Goal: Task Accomplishment & Management: Manage account settings

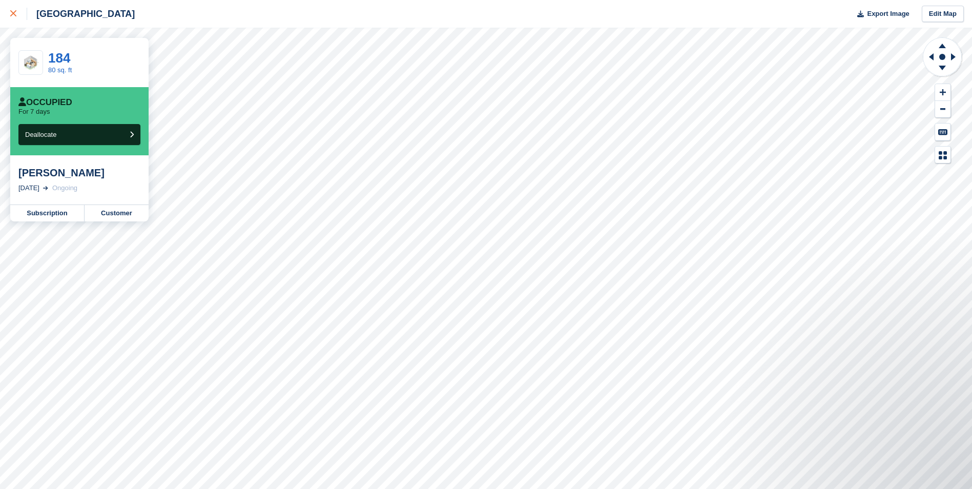
click at [18, 13] on div at bounding box center [18, 14] width 17 height 12
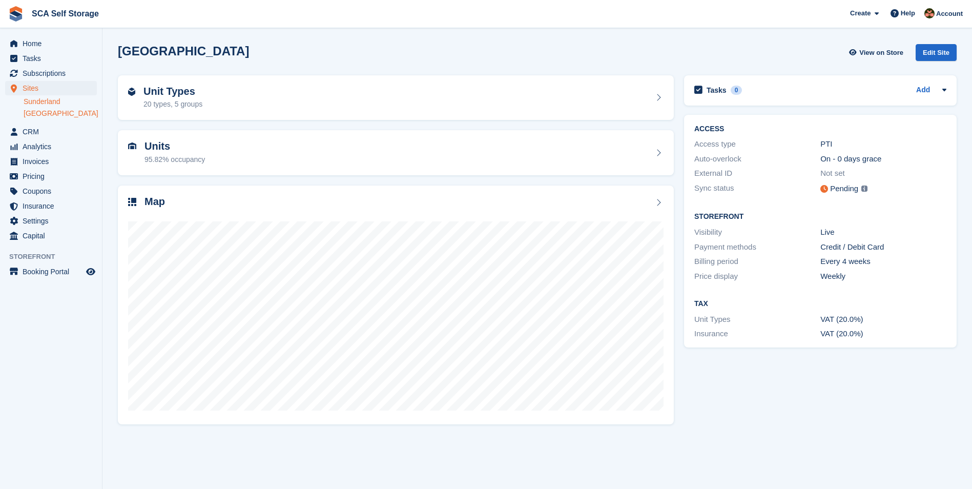
click at [45, 104] on link "Sunderland" at bounding box center [60, 102] width 73 height 10
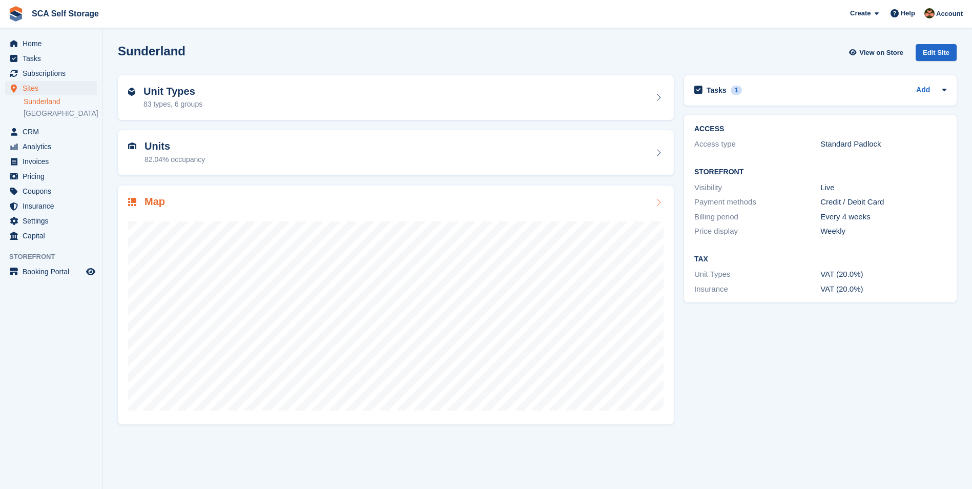
click at [223, 212] on div at bounding box center [396, 311] width 536 height 205
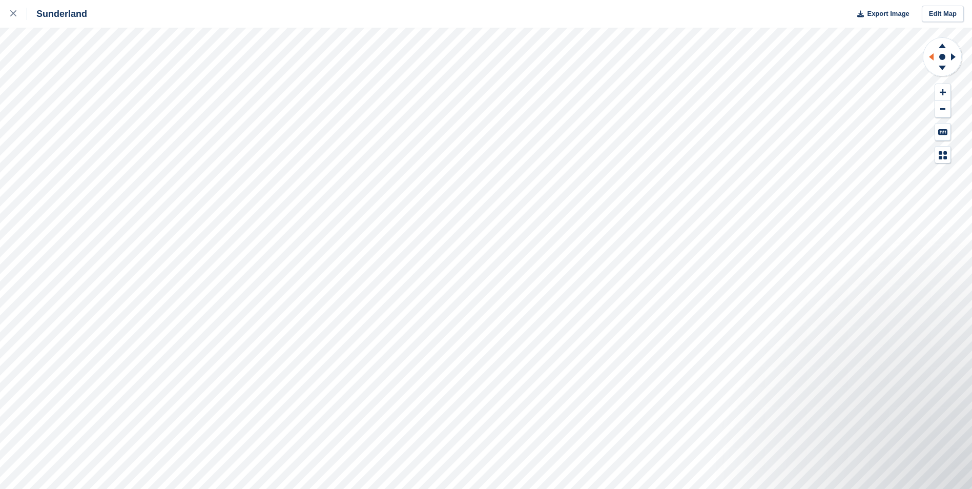
click at [930, 58] on icon at bounding box center [930, 57] width 13 height 27
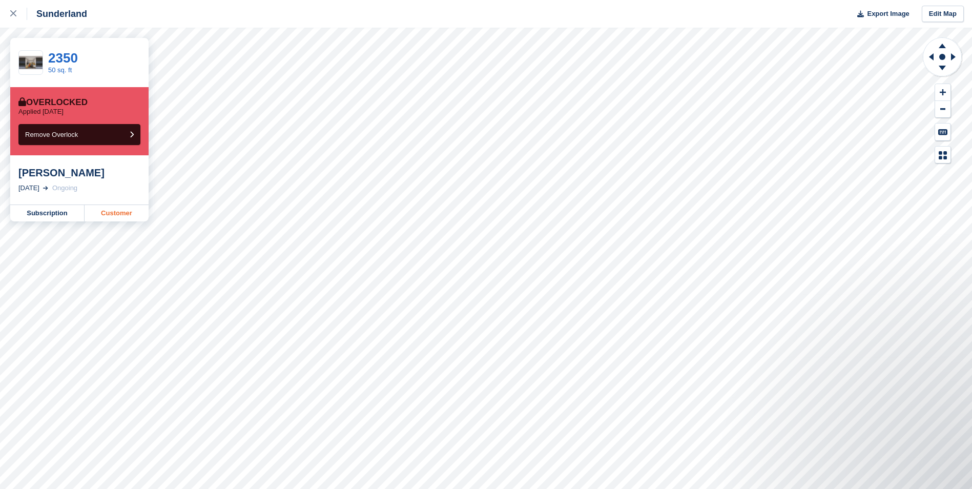
click at [124, 216] on link "Customer" at bounding box center [117, 213] width 64 height 16
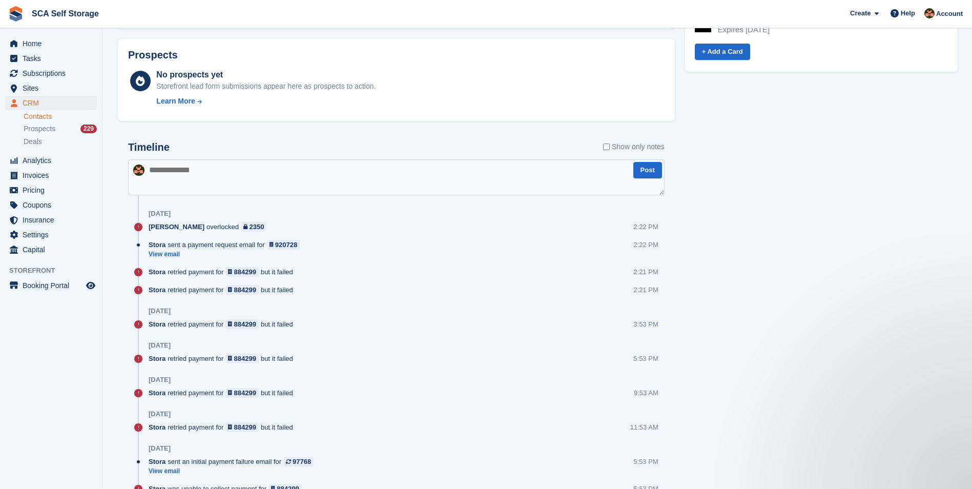
scroll to position [551, 0]
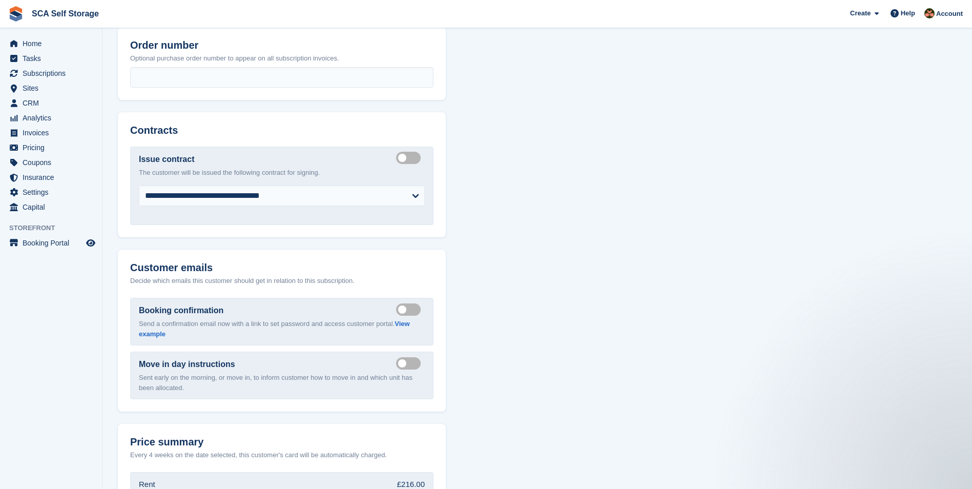
click at [57, 73] on span "Subscriptions" at bounding box center [54, 73] width 62 height 14
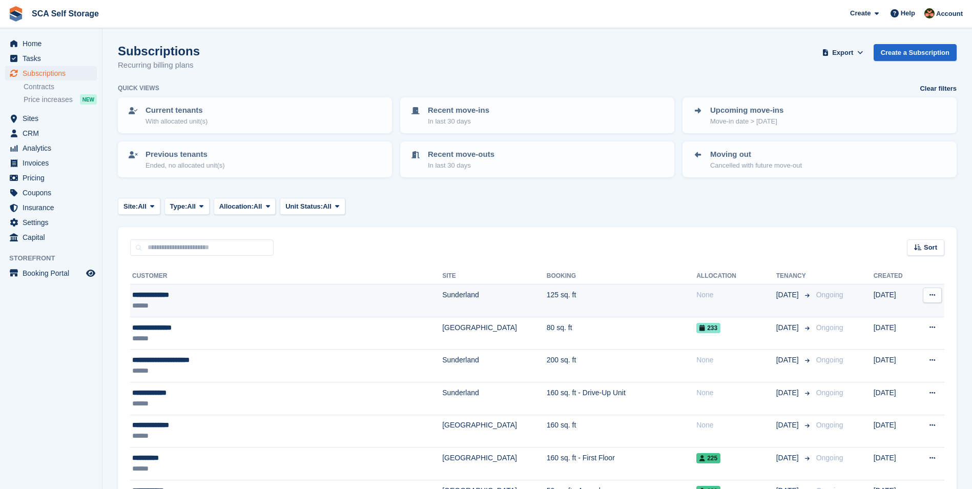
click at [195, 300] on div "******" at bounding box center [242, 305] width 221 height 11
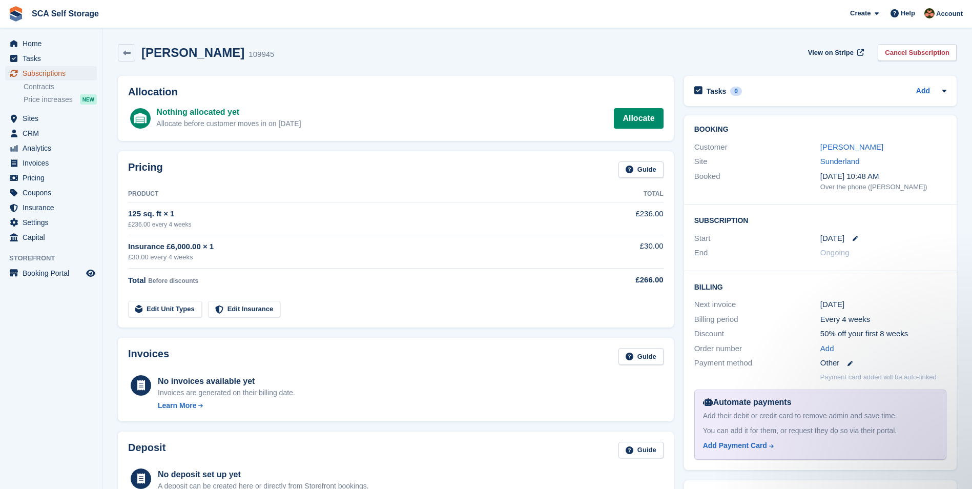
click at [64, 70] on span "Subscriptions" at bounding box center [54, 73] width 62 height 14
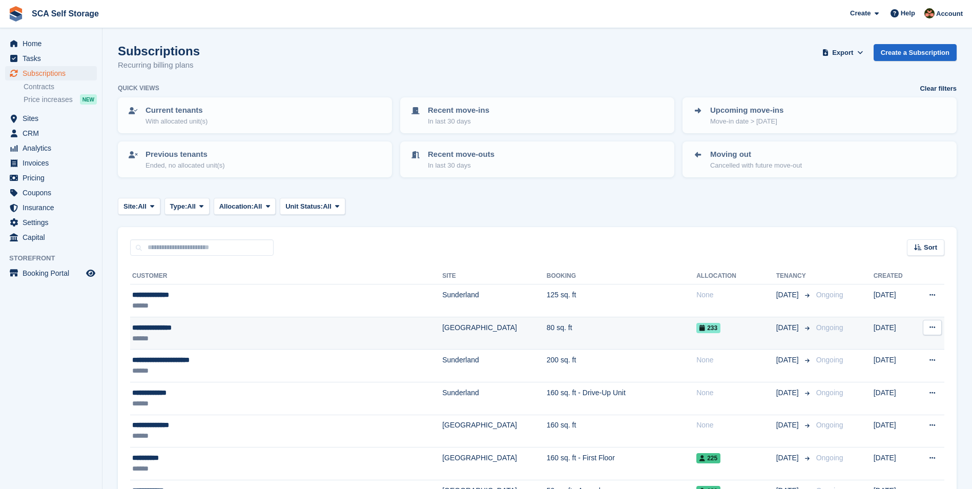
click at [214, 334] on div "******" at bounding box center [242, 338] width 221 height 11
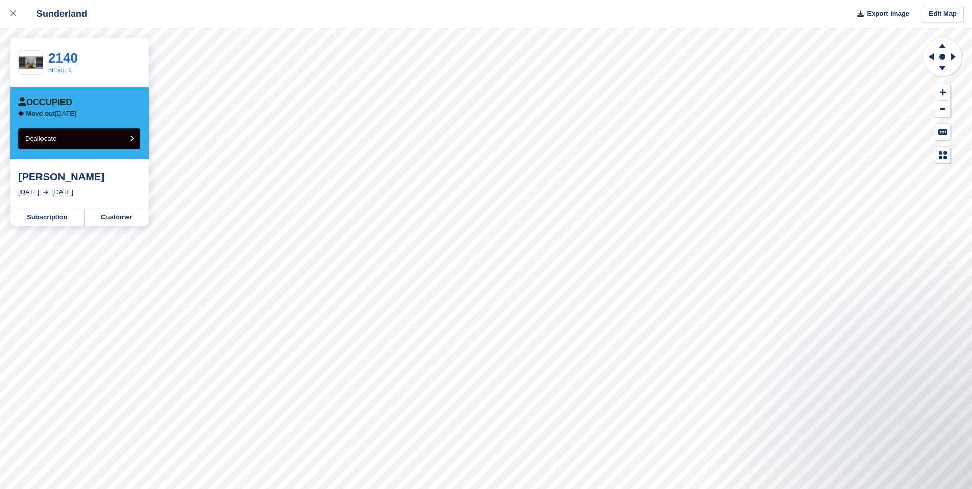
click at [77, 144] on button "Deallocate" at bounding box center [79, 138] width 122 height 21
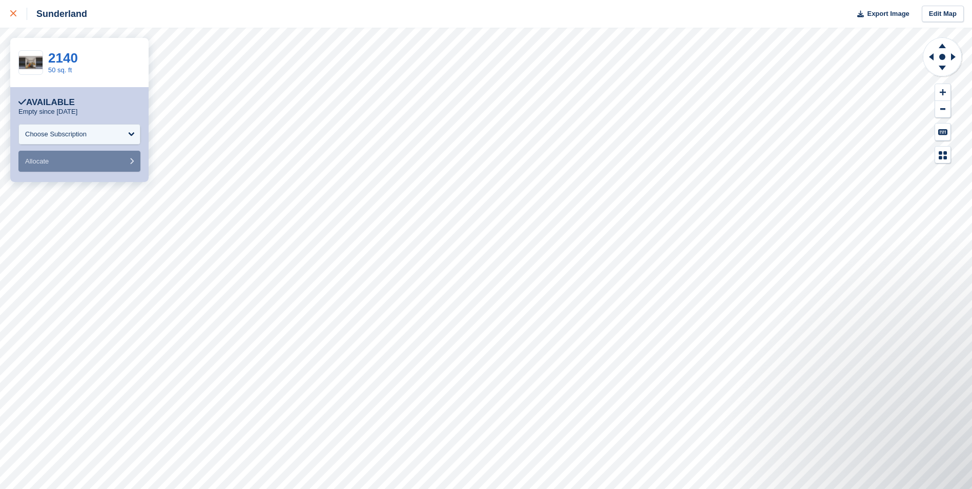
click at [7, 14] on link at bounding box center [13, 14] width 27 height 28
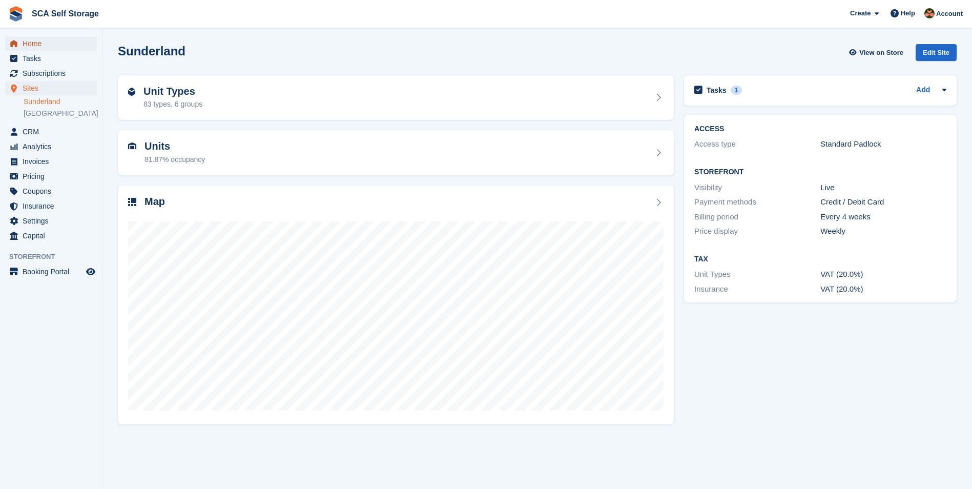
click at [59, 43] on span "Home" at bounding box center [54, 43] width 62 height 14
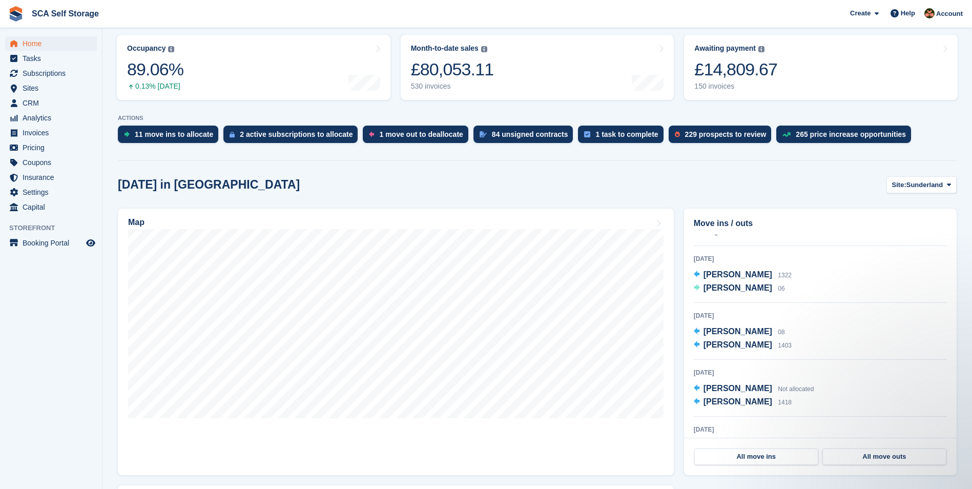
scroll to position [282, 0]
click at [734, 390] on span "[PERSON_NAME]" at bounding box center [738, 385] width 69 height 9
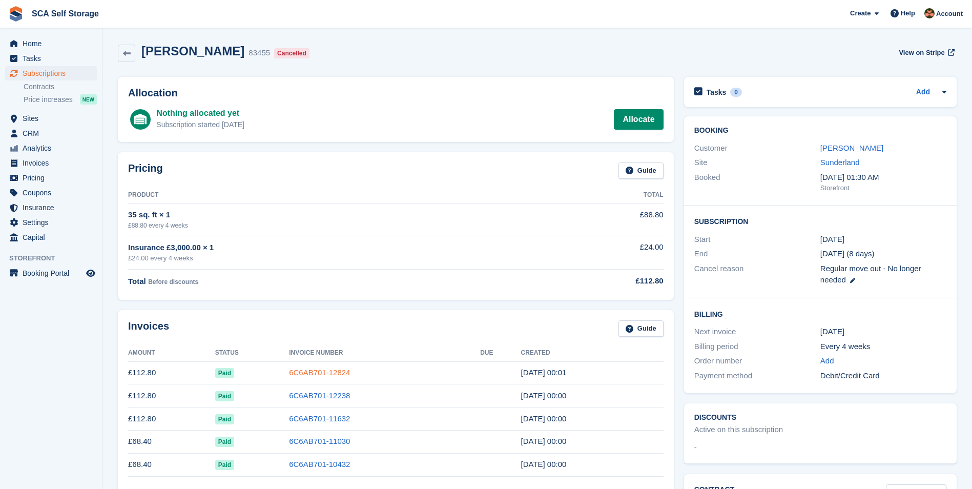
click at [329, 368] on link "6C6AB701-12824" at bounding box center [319, 372] width 61 height 9
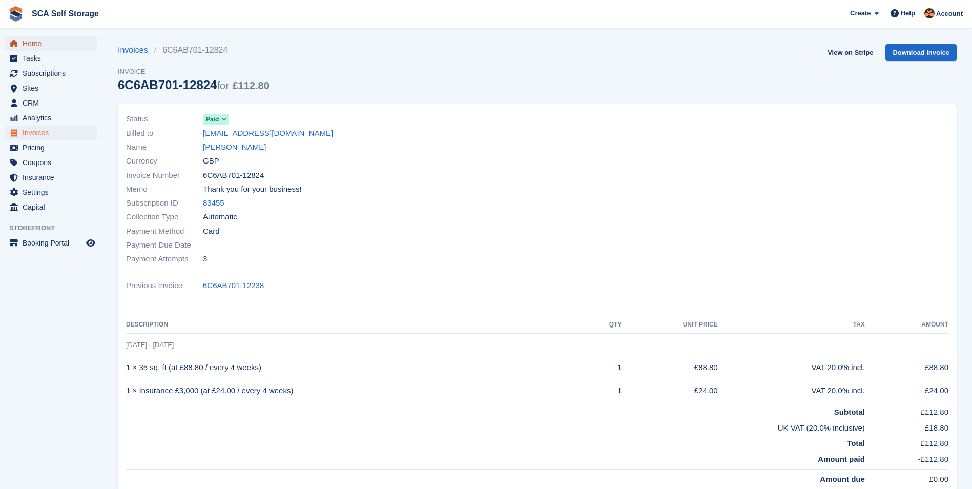
click at [40, 46] on span "Home" at bounding box center [54, 43] width 62 height 14
